Goal: Information Seeking & Learning: Get advice/opinions

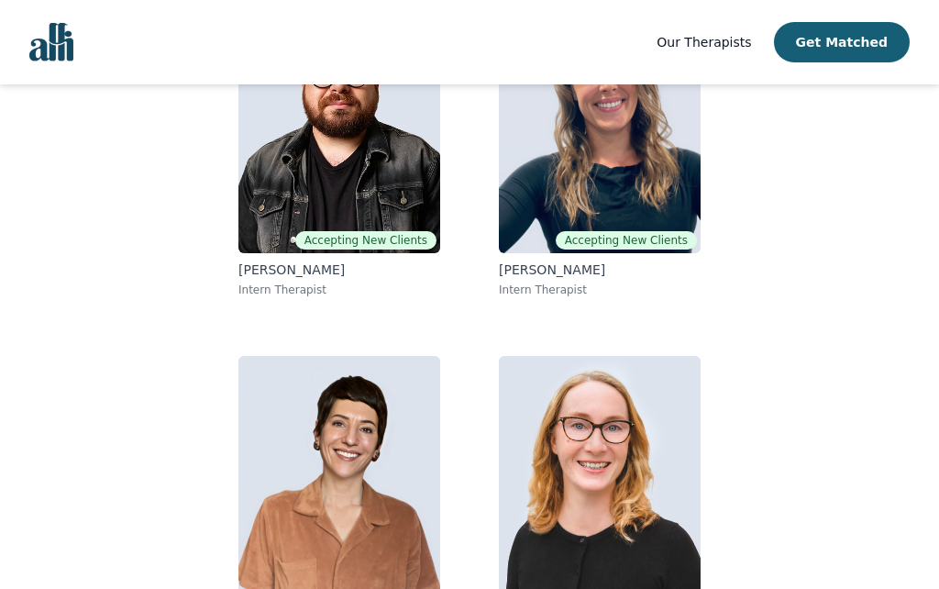
scroll to position [287, 0]
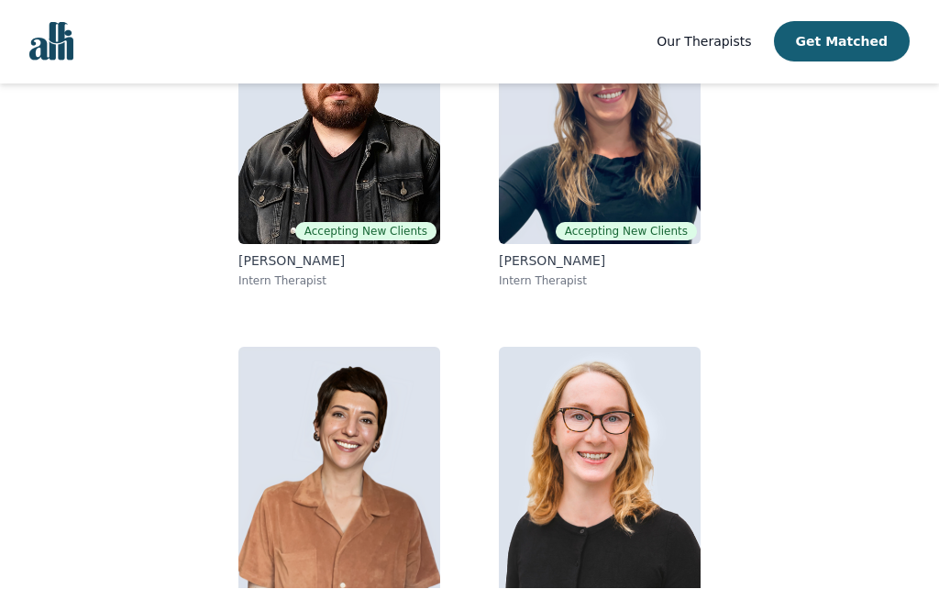
click at [611, 463] on img at bounding box center [600, 480] width 202 height 264
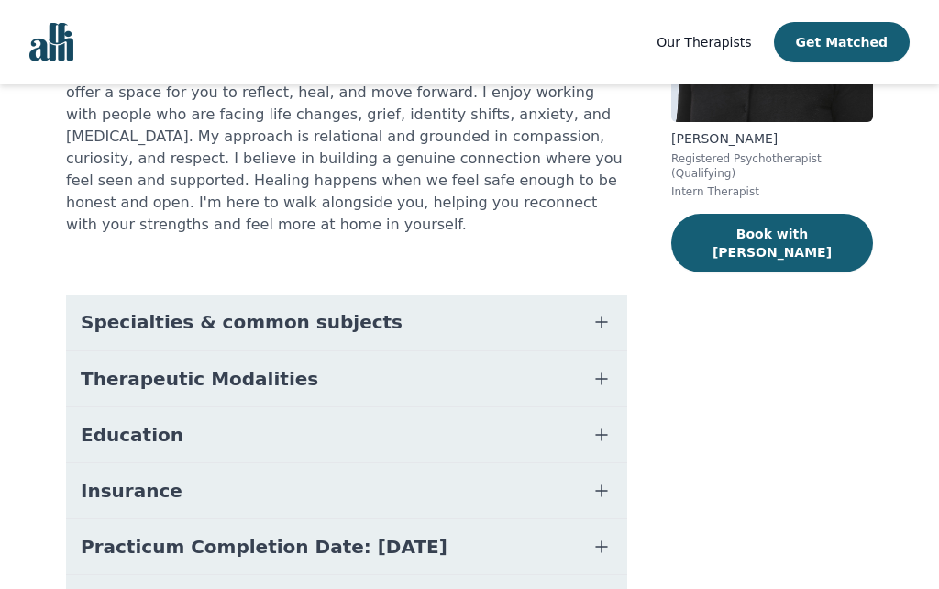
scroll to position [285, 0]
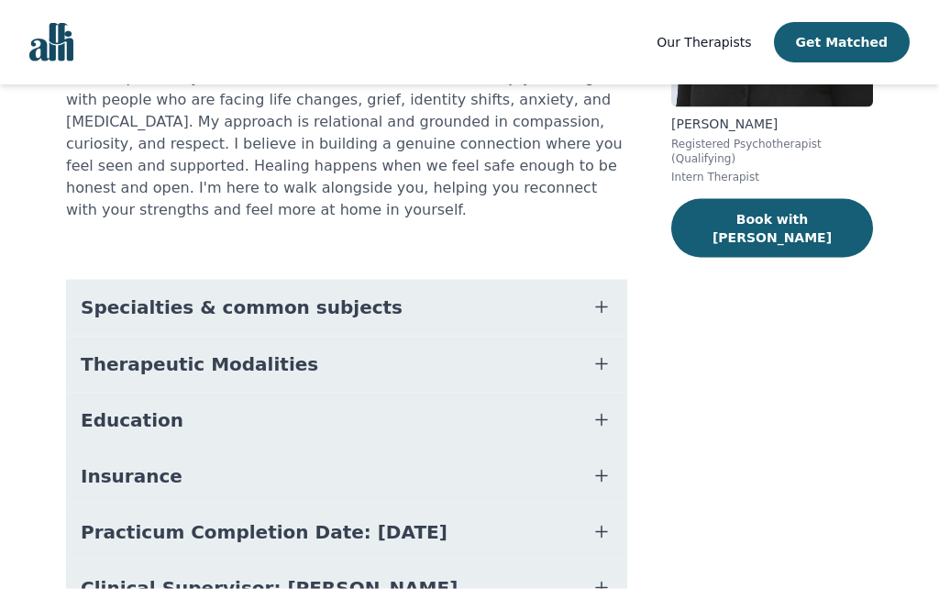
click at [99, 294] on span "Specialties & common subjects" at bounding box center [242, 307] width 322 height 26
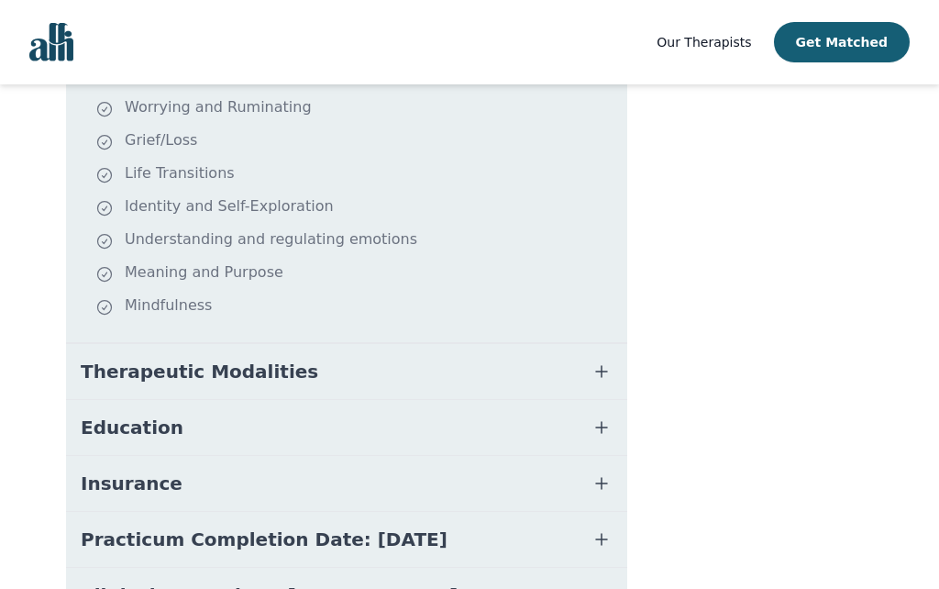
scroll to position [632, 0]
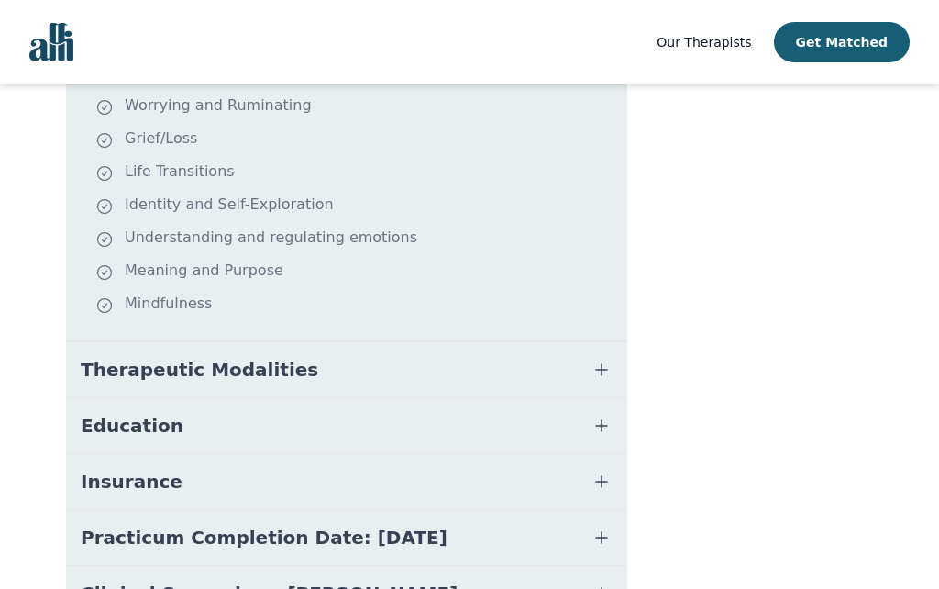
click at [100, 357] on span "Therapeutic Modalities" at bounding box center [200, 370] width 238 height 26
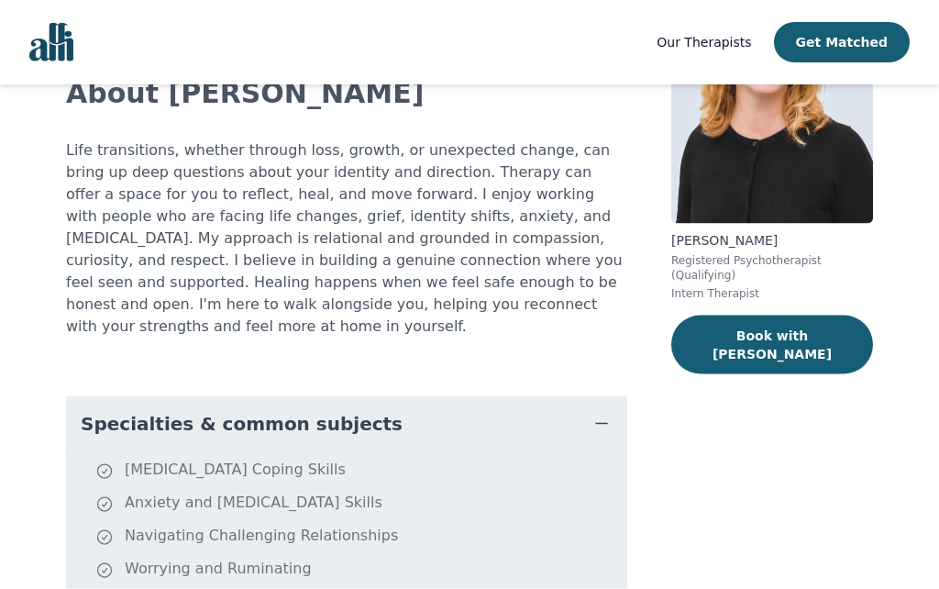
scroll to position [0, 0]
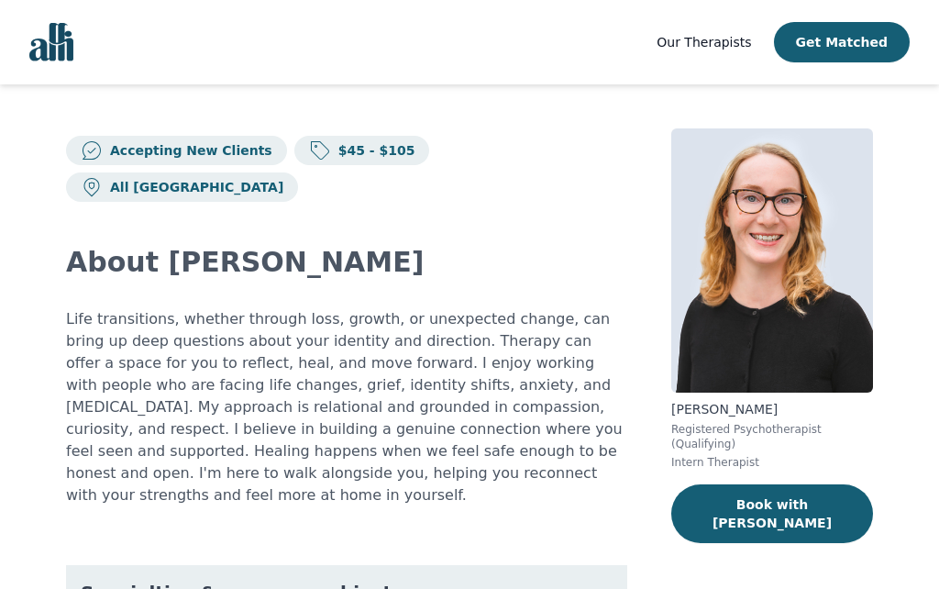
scroll to position [369, 0]
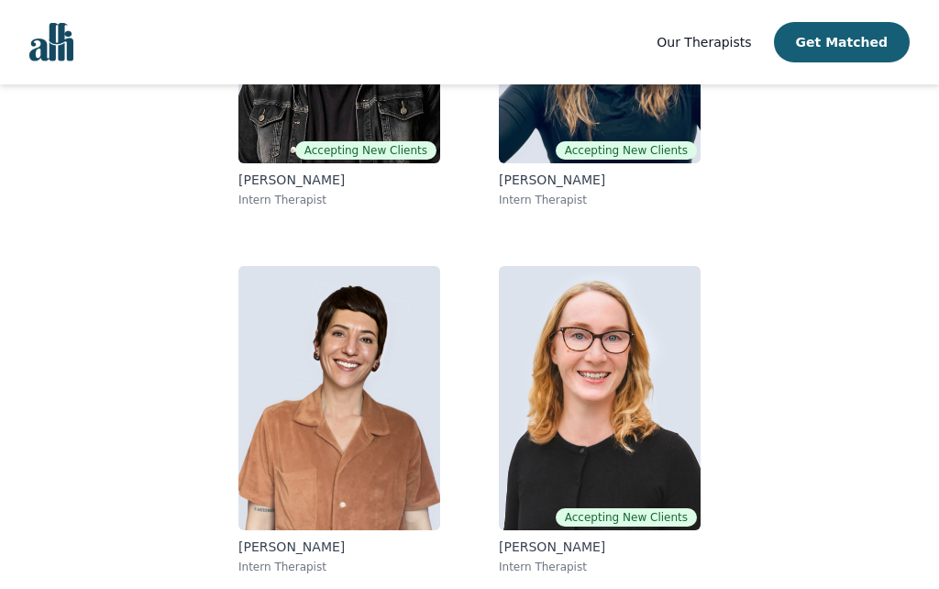
click at [335, 384] on img at bounding box center [339, 398] width 202 height 264
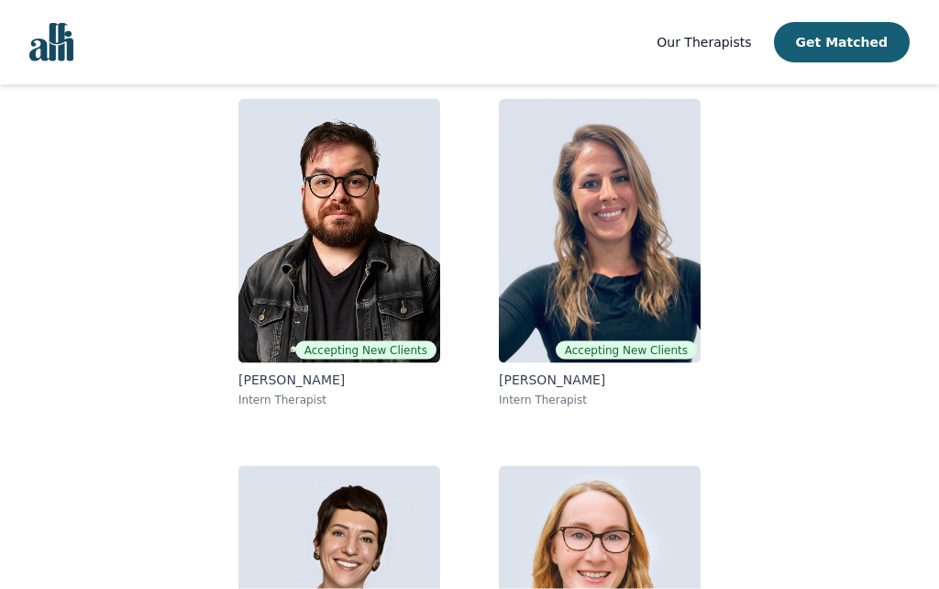
scroll to position [160, 0]
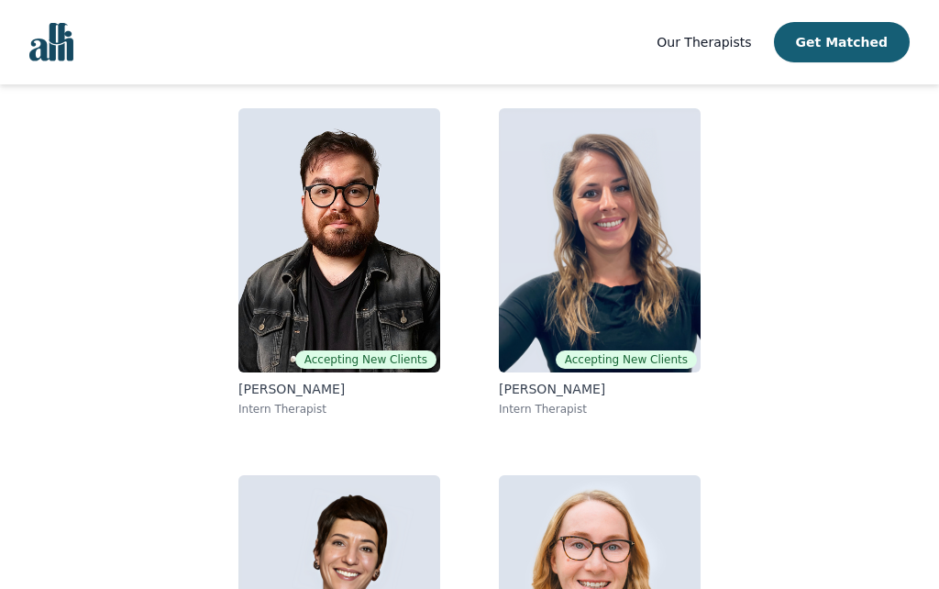
click at [601, 212] on img at bounding box center [600, 240] width 202 height 264
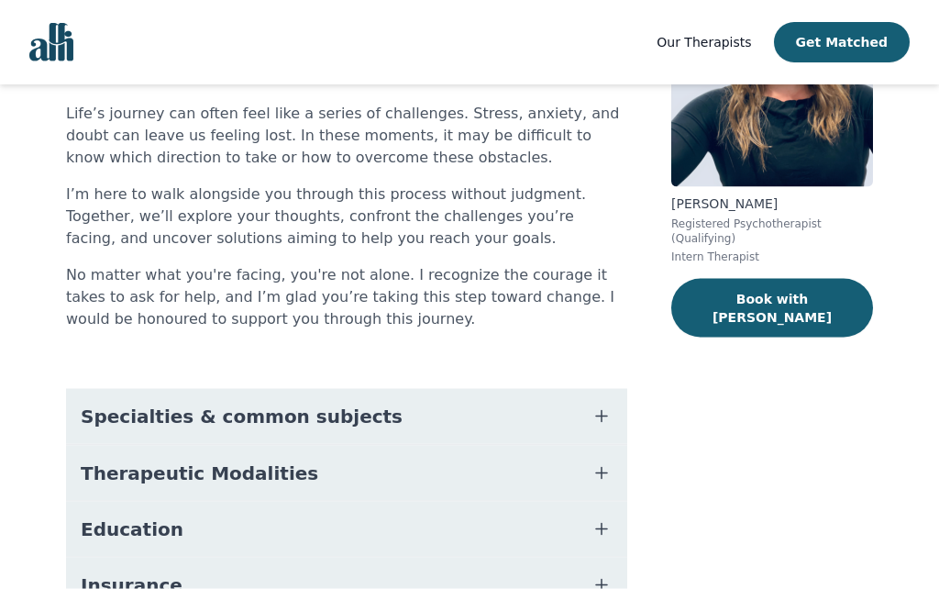
scroll to position [216, 0]
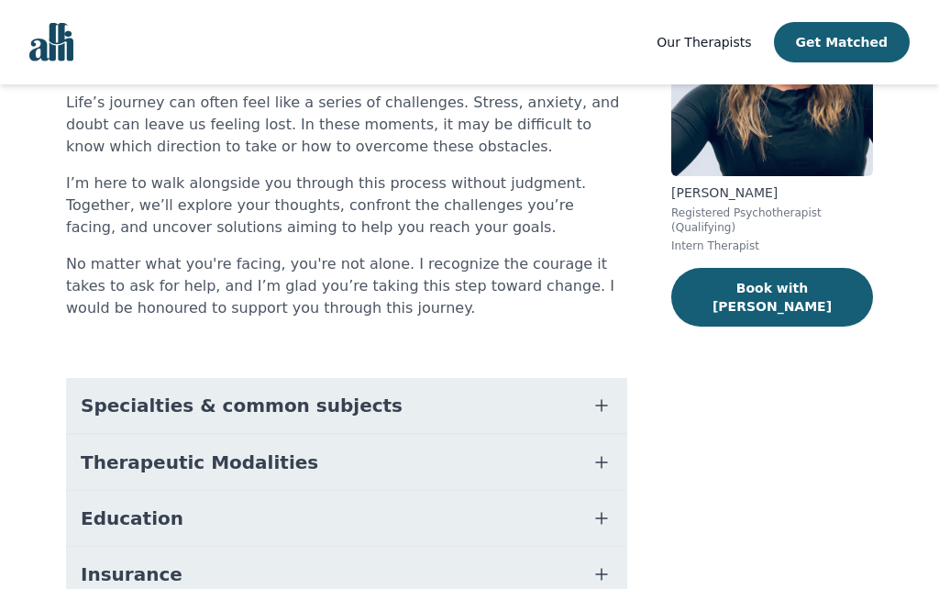
click at [115, 382] on button "Specialties & common subjects" at bounding box center [346, 405] width 561 height 55
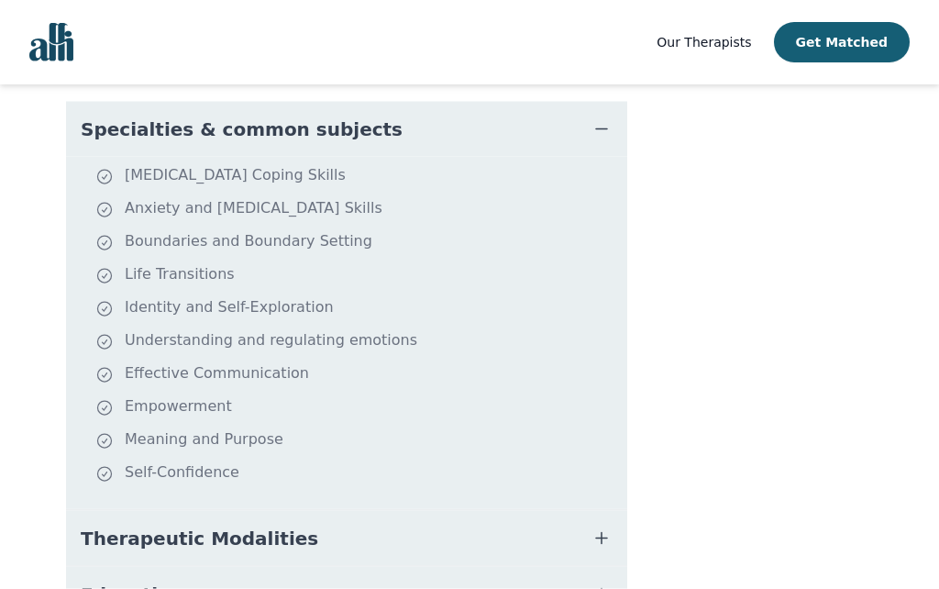
scroll to position [494, 0]
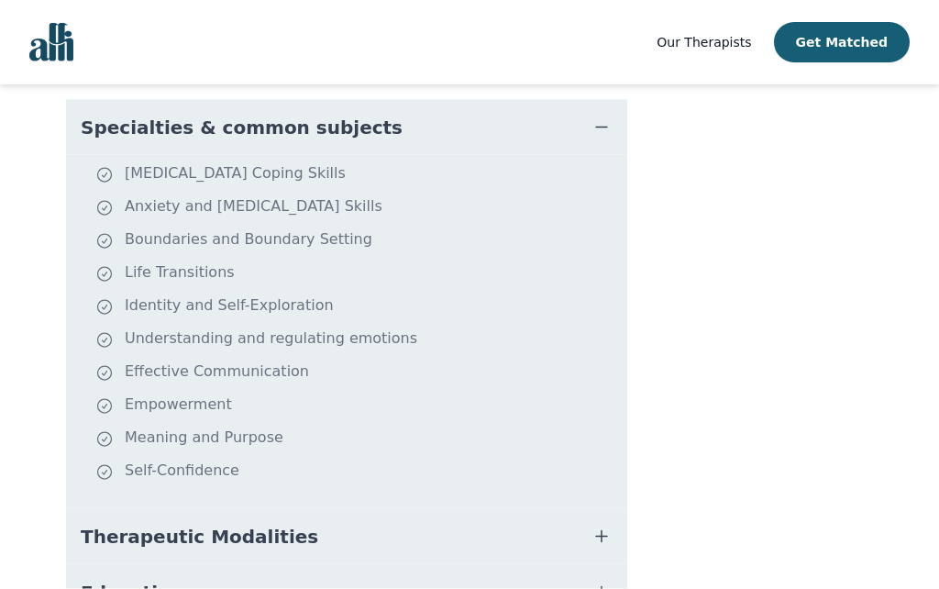
click at [130, 524] on span "Therapeutic Modalities" at bounding box center [200, 537] width 238 height 26
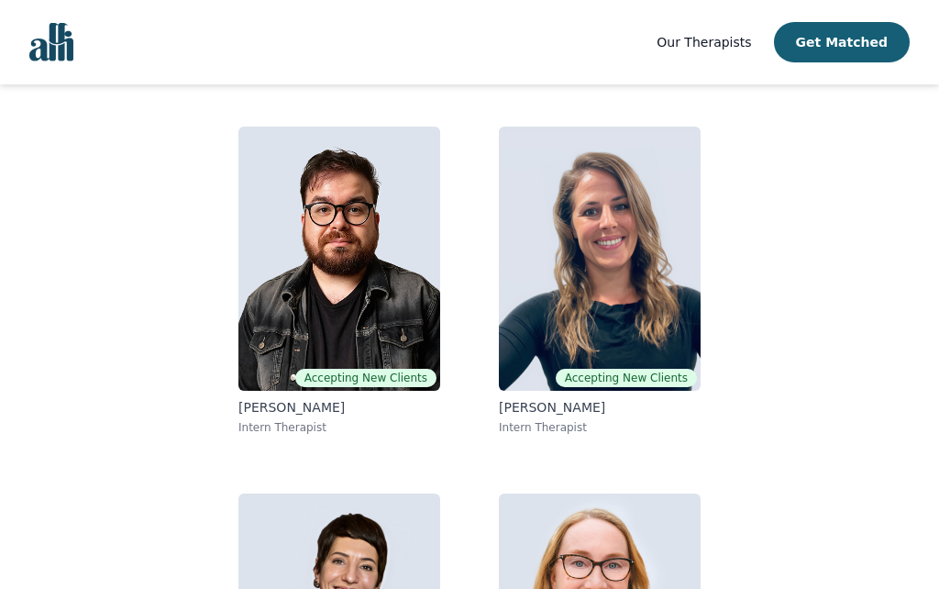
scroll to position [140, 0]
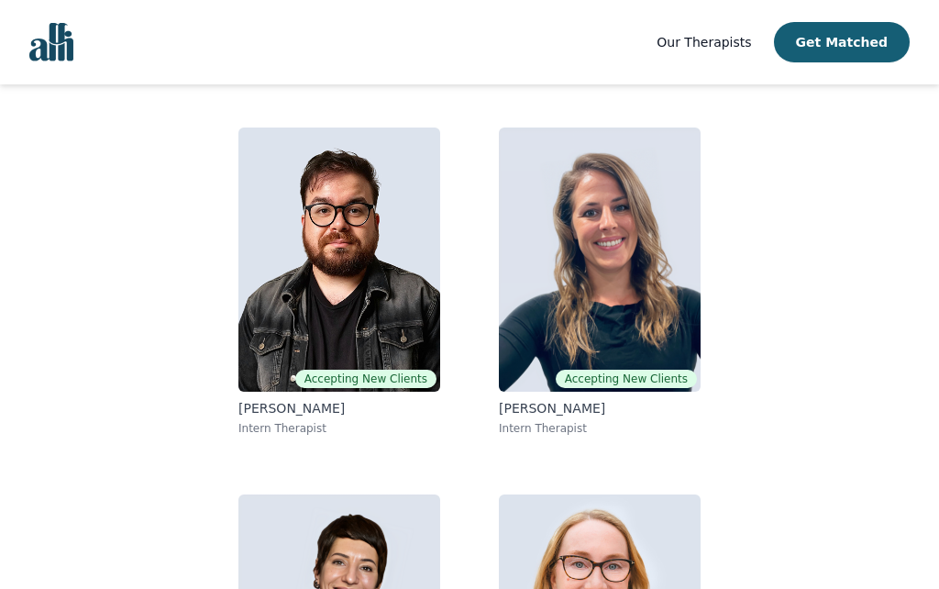
click at [328, 268] on img at bounding box center [339, 259] width 202 height 264
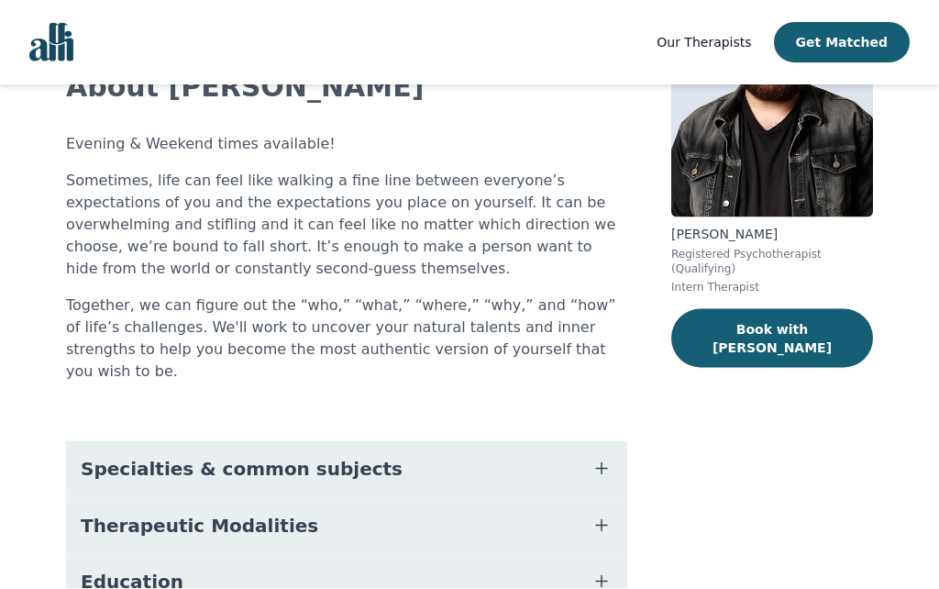
scroll to position [176, 0]
click at [148, 455] on span "Specialties & common subjects" at bounding box center [242, 468] width 322 height 26
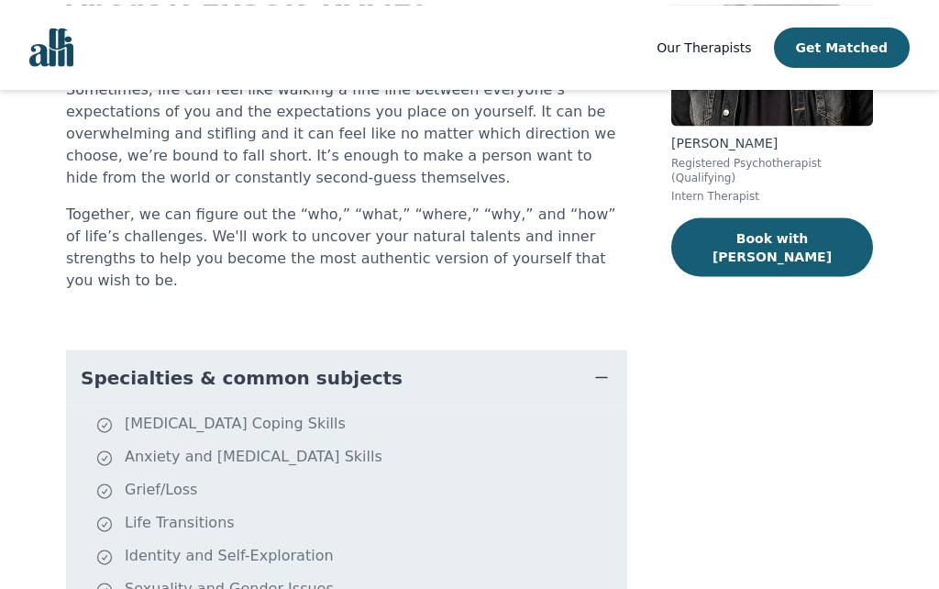
scroll to position [0, 0]
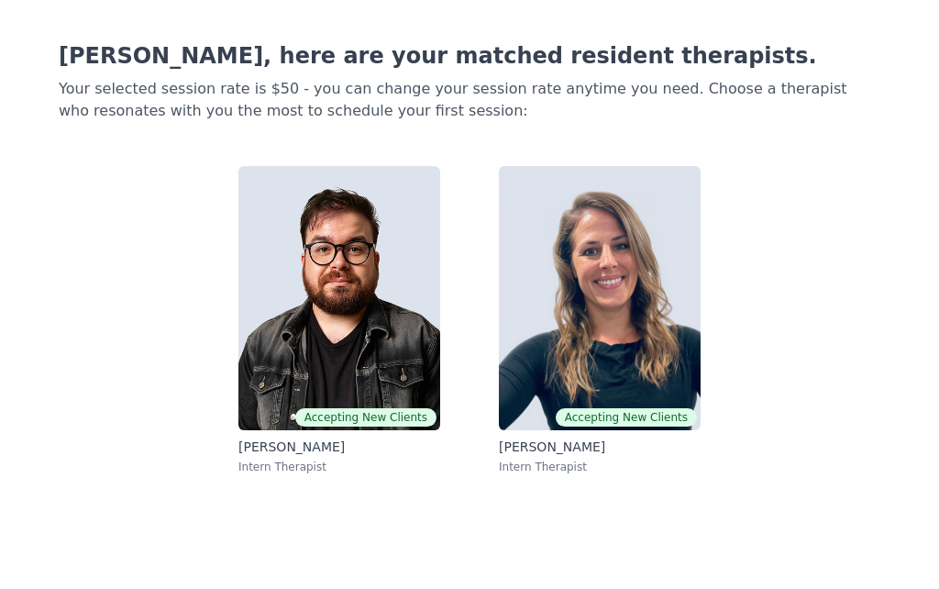
scroll to position [287, 0]
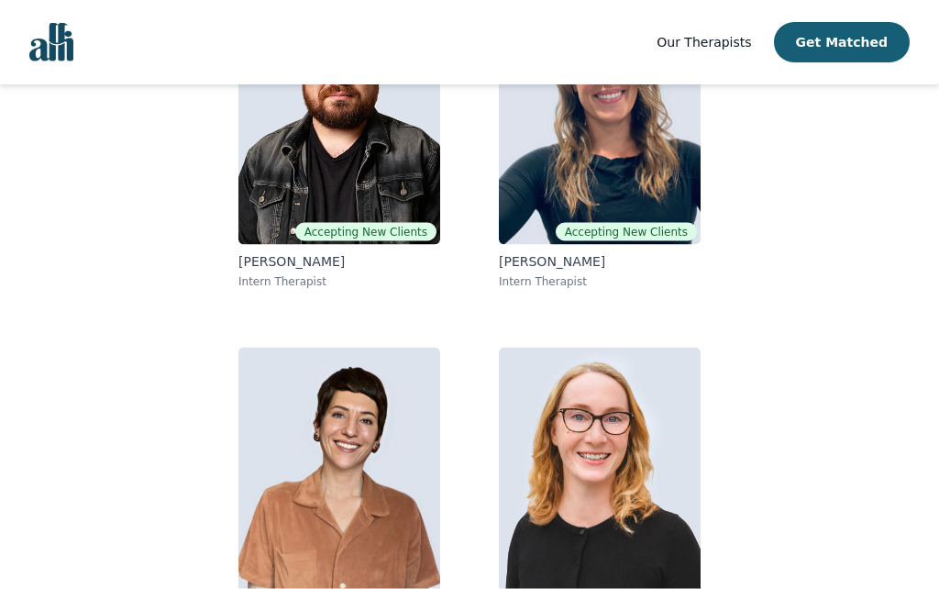
click at [861, 41] on button "Get Matched" at bounding box center [842, 42] width 136 height 40
